Goal: Navigation & Orientation: Understand site structure

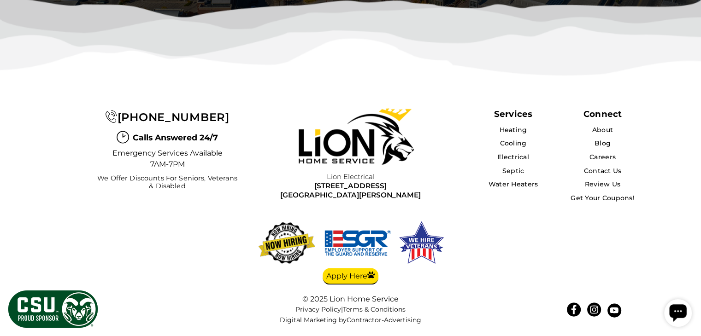
scroll to position [3120, 0]
click at [396, 142] on img at bounding box center [356, 137] width 115 height 56
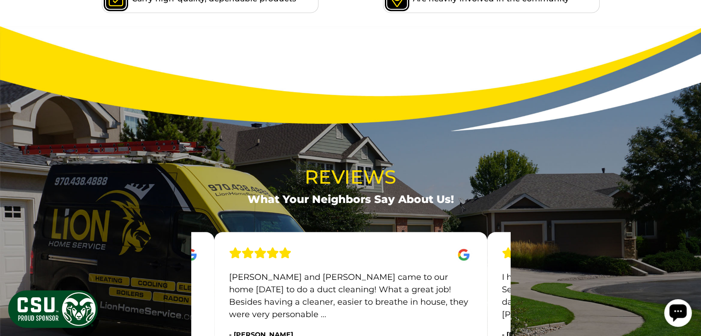
scroll to position [921, 0]
